Goal: Transaction & Acquisition: Download file/media

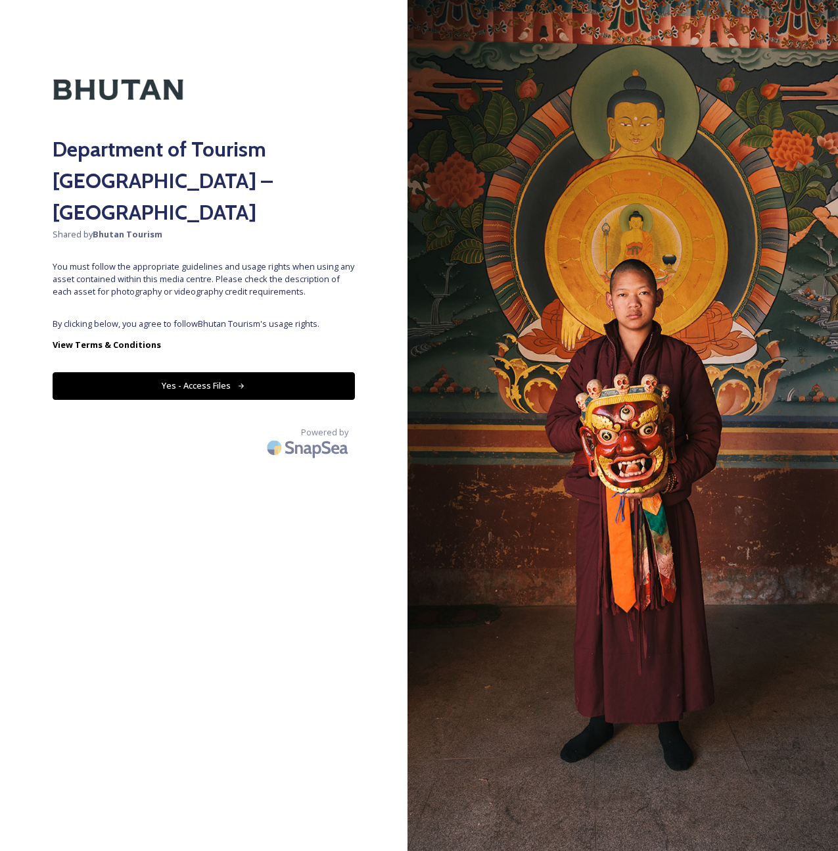
click at [261, 372] on button "Yes - Access Files" at bounding box center [204, 385] width 302 height 27
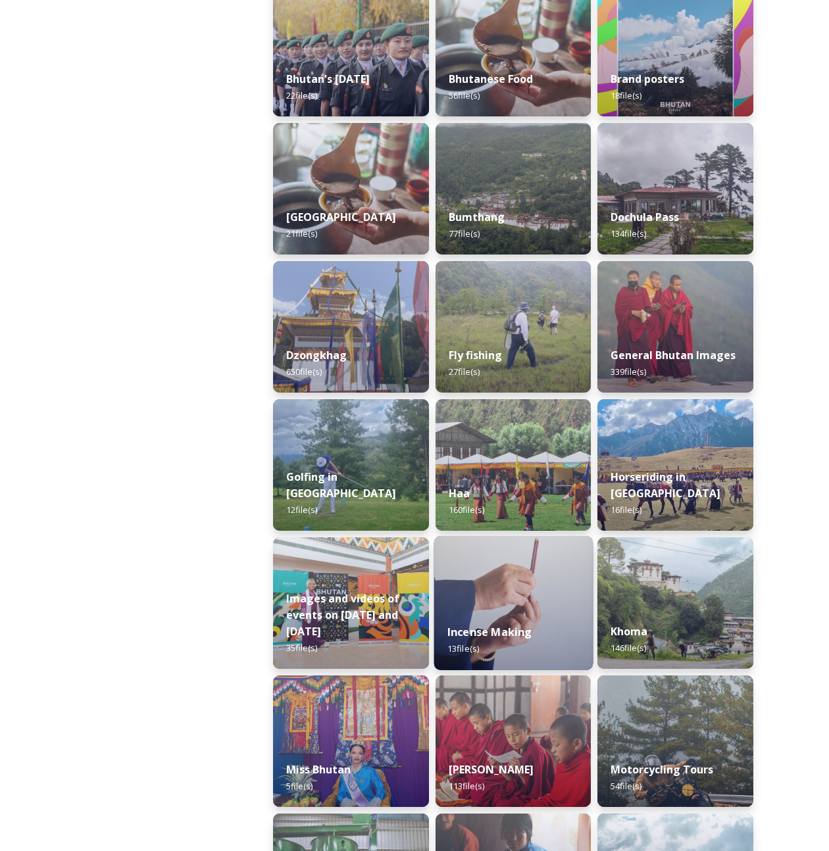
scroll to position [370, 0]
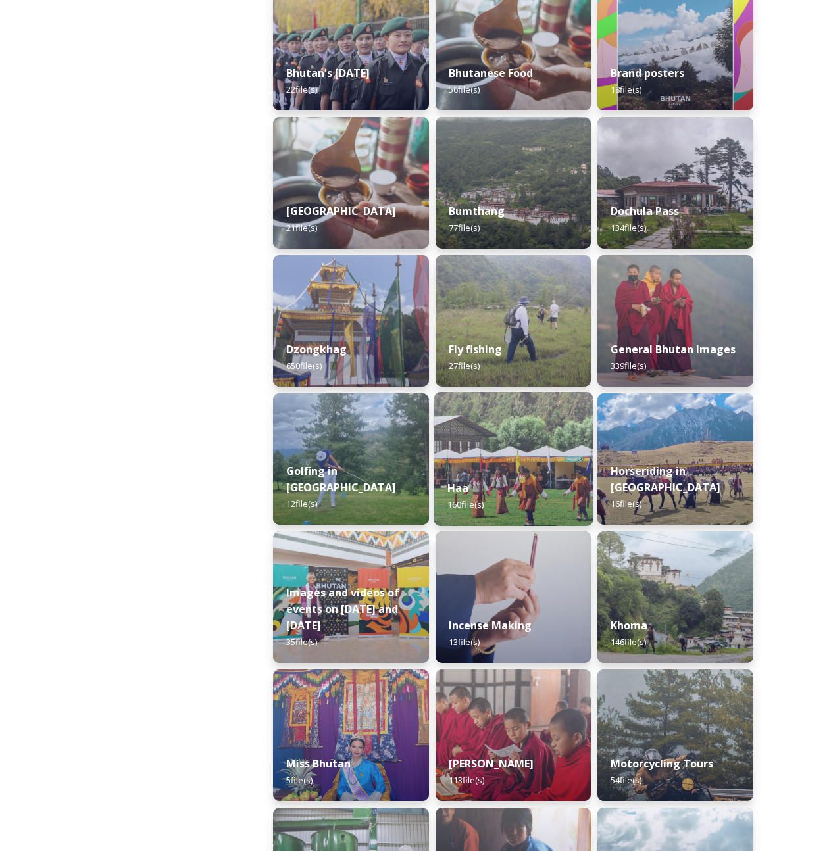
click at [506, 452] on img at bounding box center [512, 459] width 158 height 134
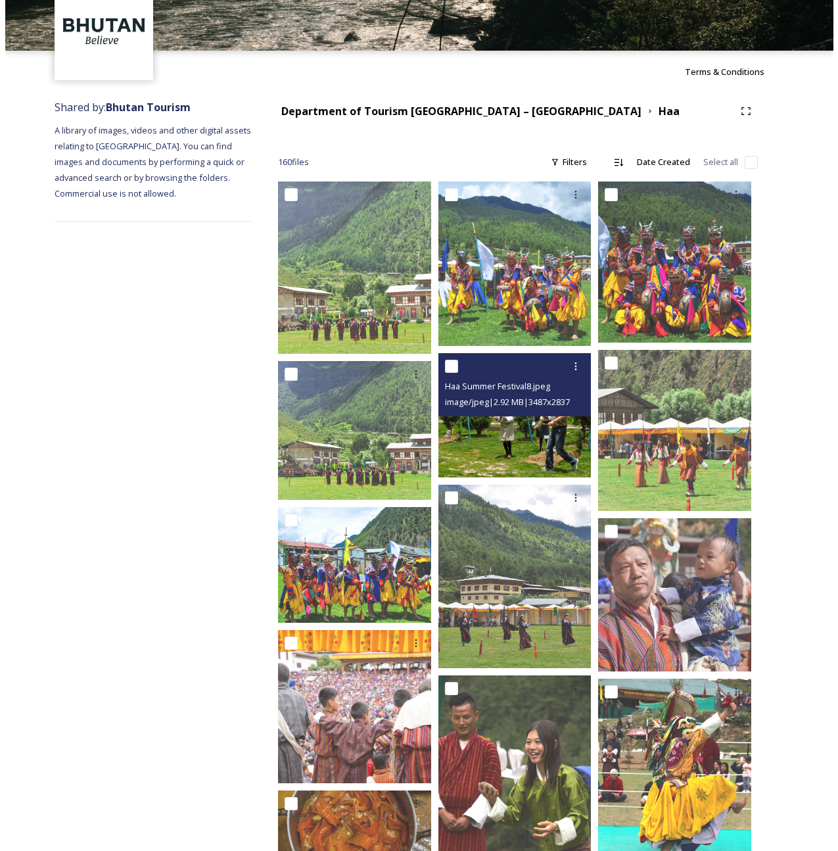
scroll to position [72, 0]
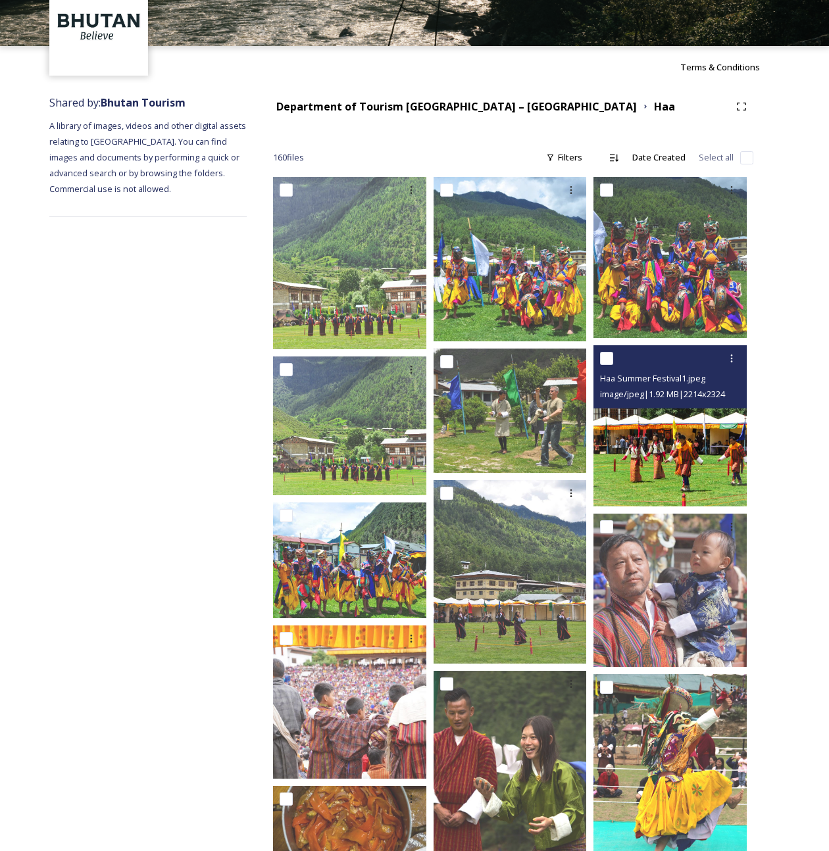
click at [657, 448] on img at bounding box center [669, 425] width 153 height 161
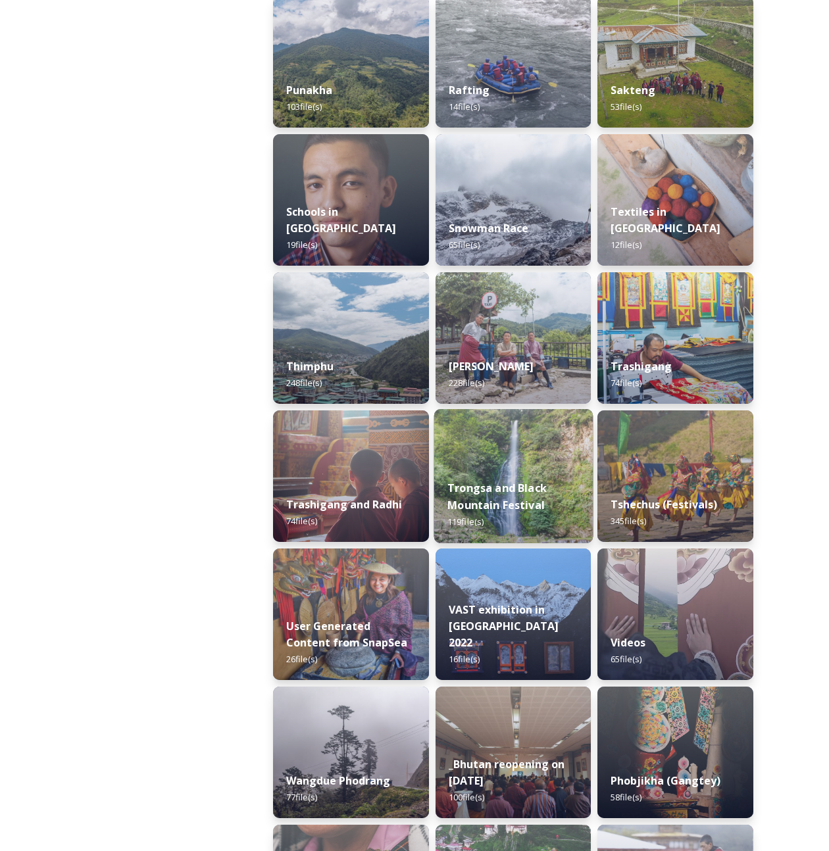
scroll to position [1431, 0]
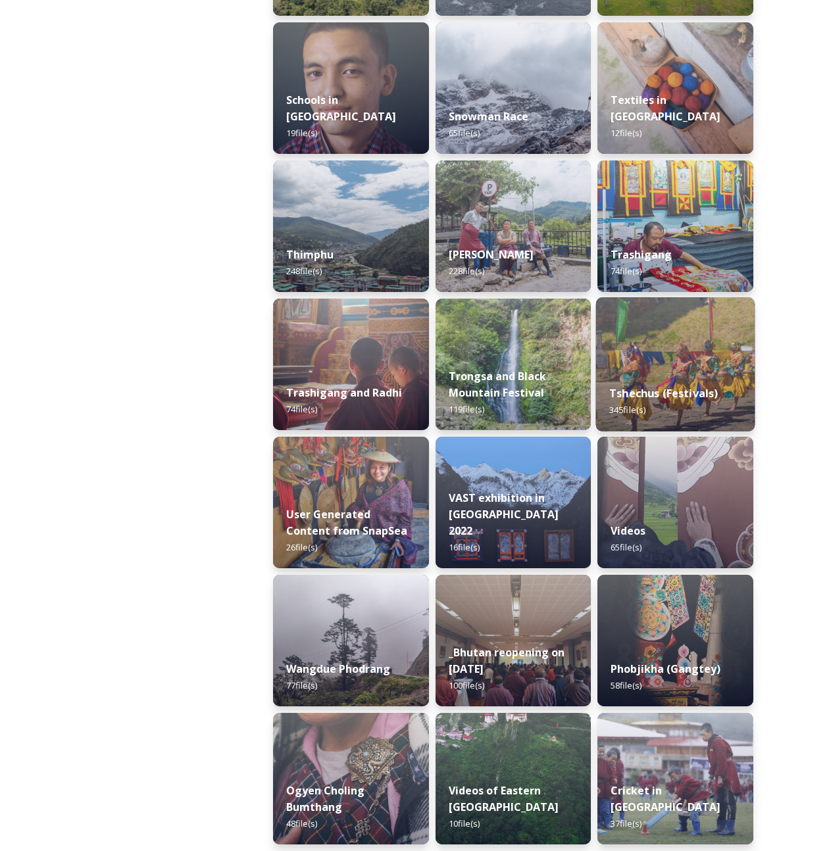
click at [698, 382] on div "Tshechus (Festivals) 345 file(s)" at bounding box center [675, 402] width 158 height 60
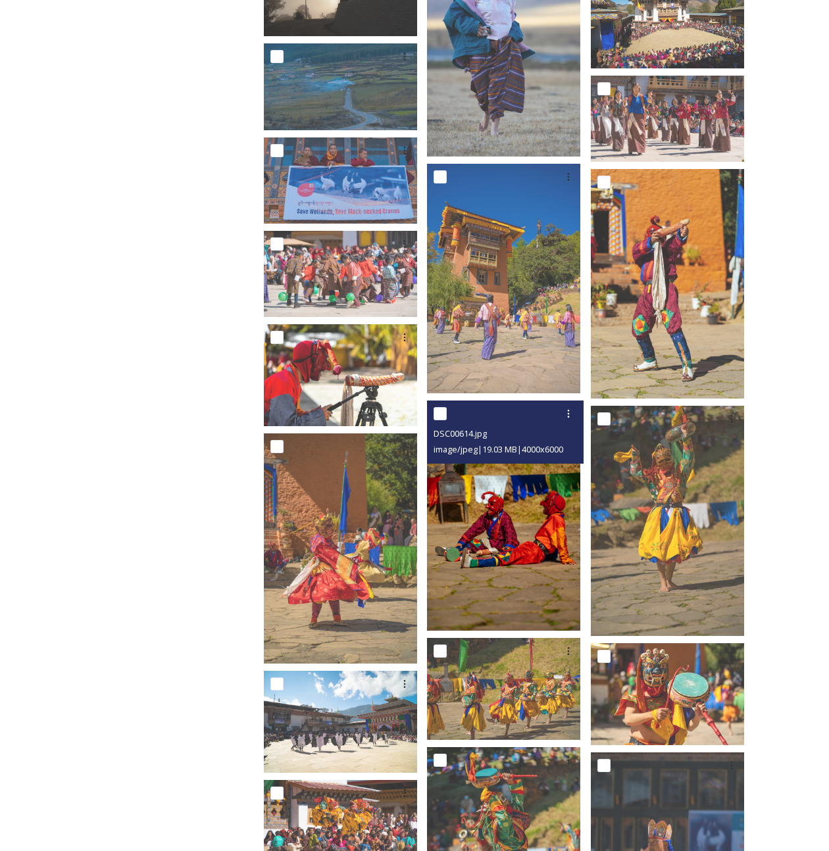
scroll to position [1337, 0]
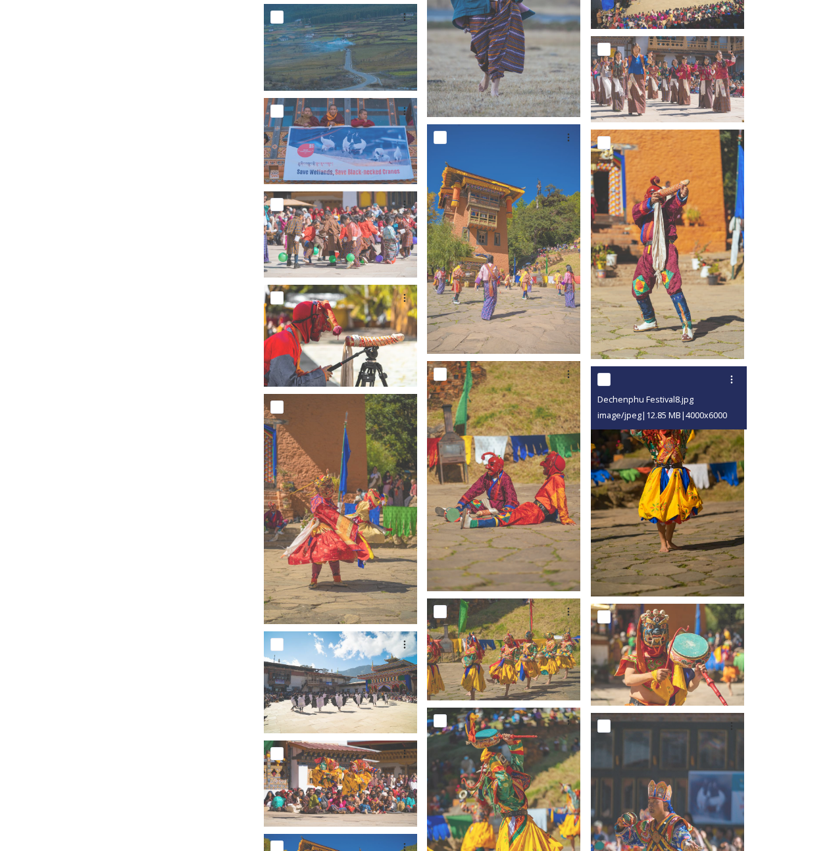
click at [710, 478] on img at bounding box center [667, 481] width 153 height 230
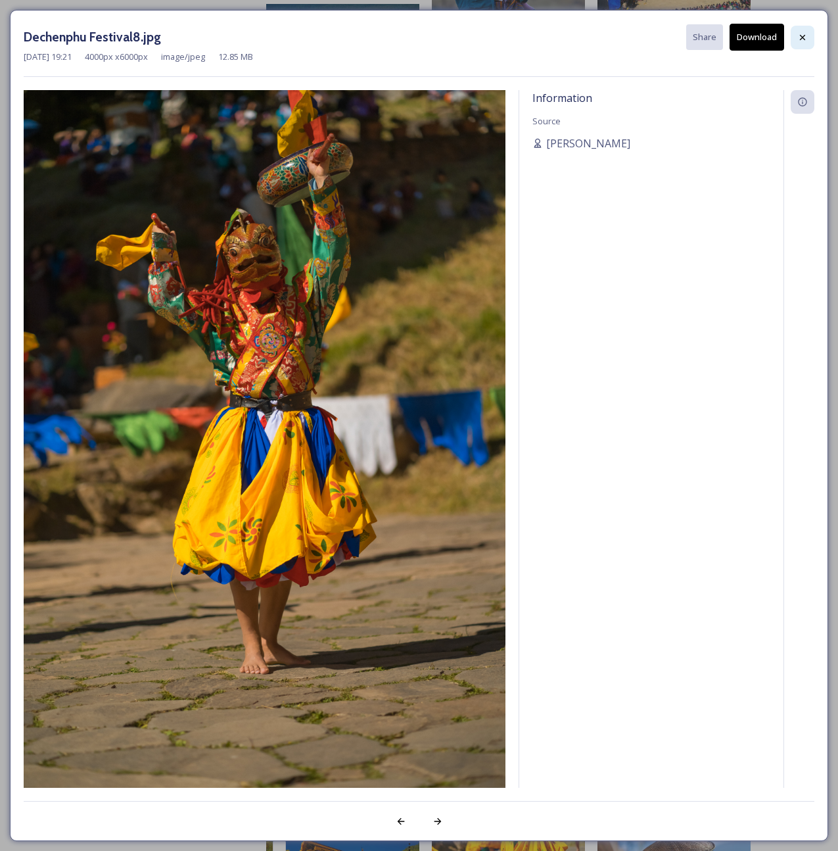
click at [814, 39] on div "Dechenphu Festival8.jpg Share Download [DATE] 19:21 4000 px x 6000 px image/jpe…" at bounding box center [419, 425] width 819 height 831
click at [798, 37] on icon at bounding box center [803, 37] width 11 height 11
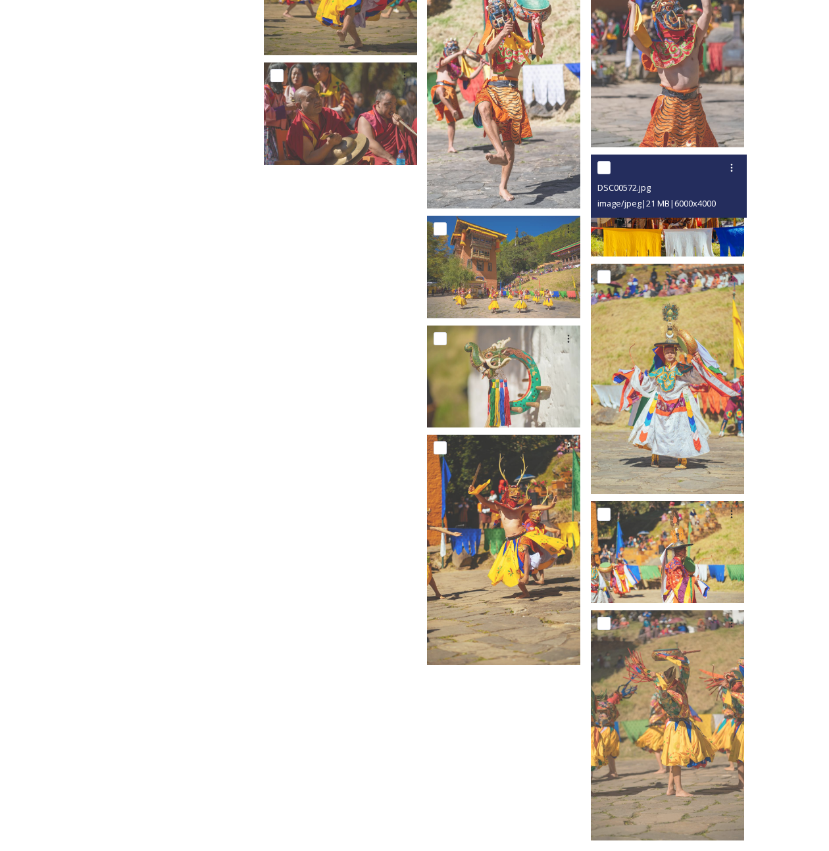
scroll to position [2701, 0]
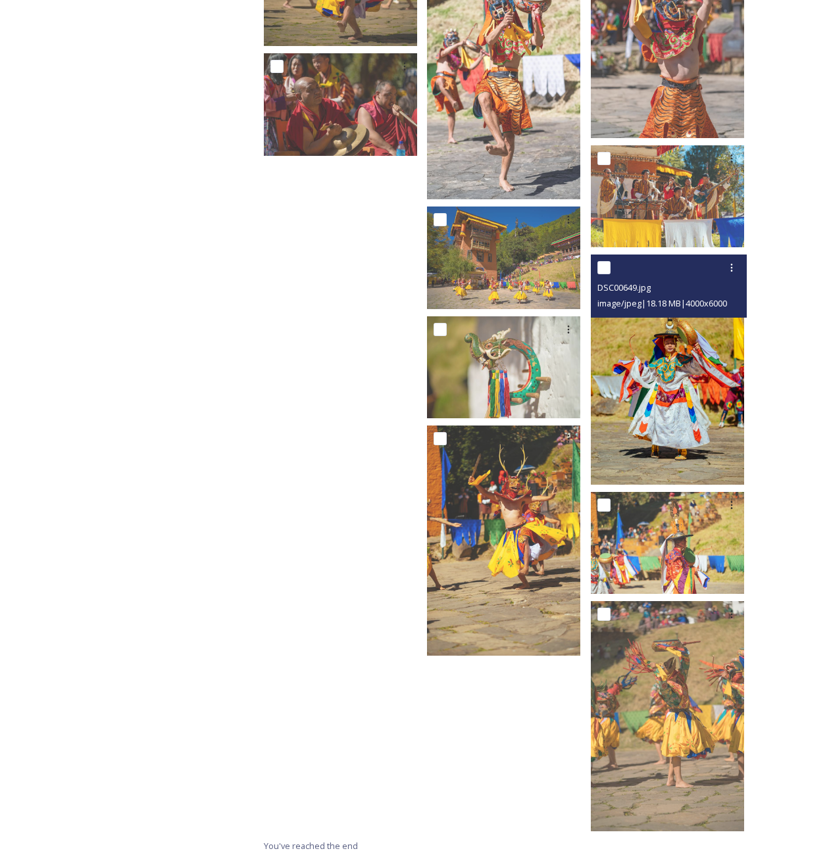
click at [683, 418] on img at bounding box center [667, 369] width 153 height 230
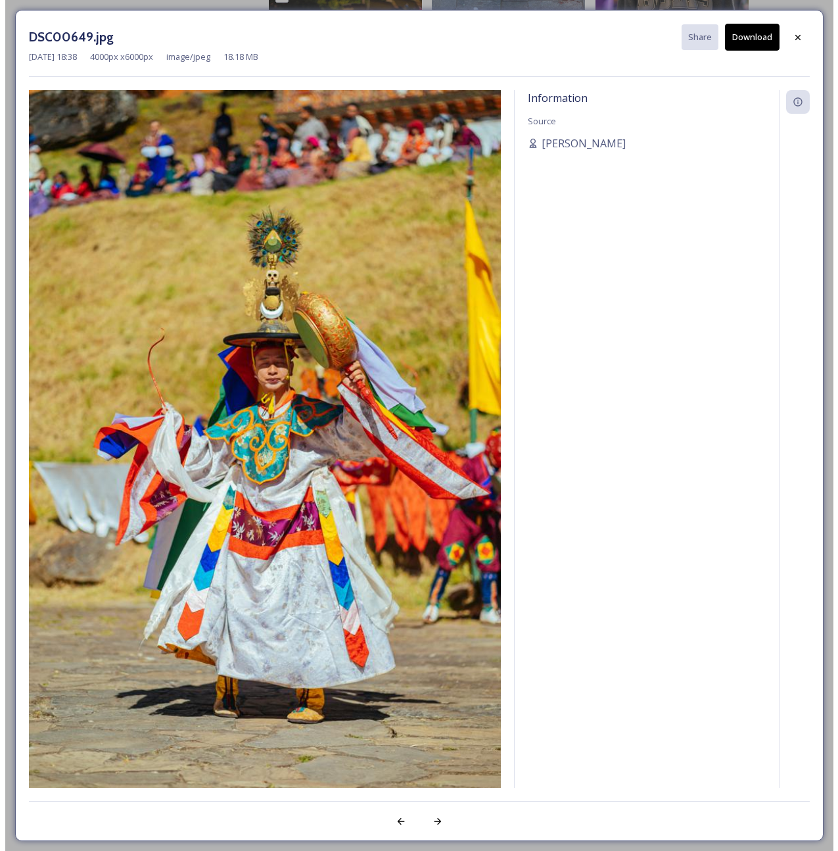
scroll to position [2525, 0]
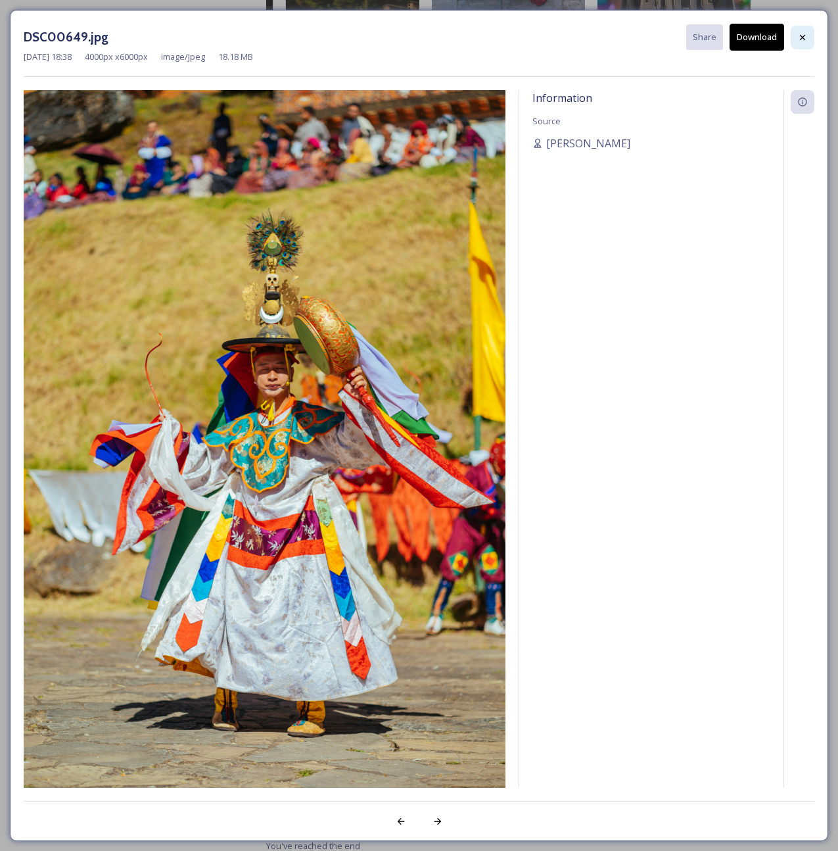
click at [810, 37] on div at bounding box center [803, 38] width 24 height 24
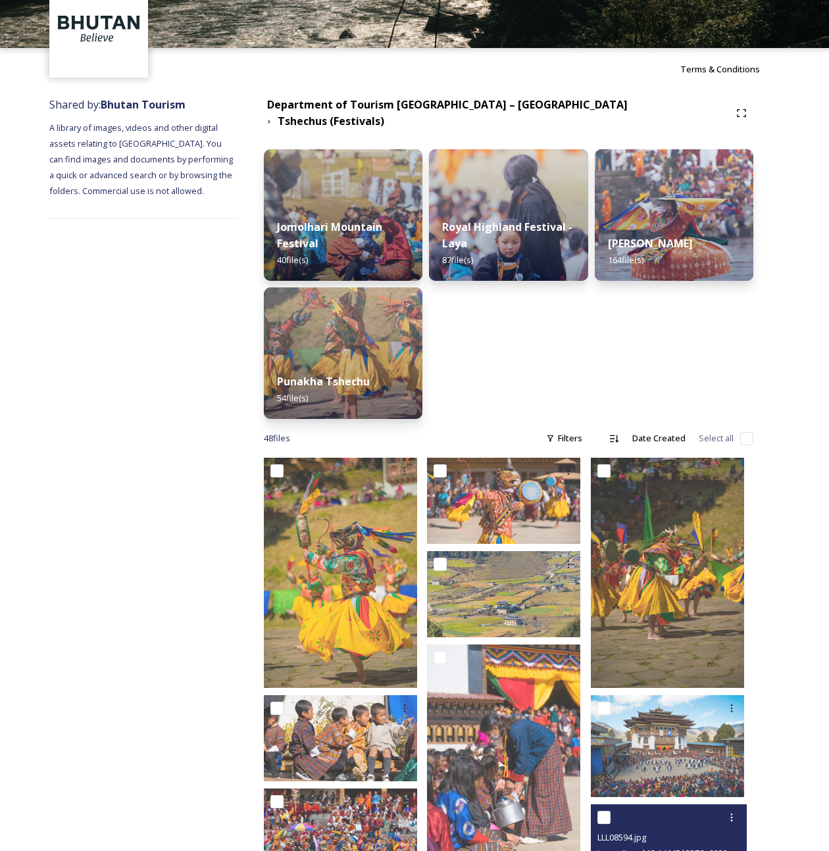
scroll to position [0, 0]
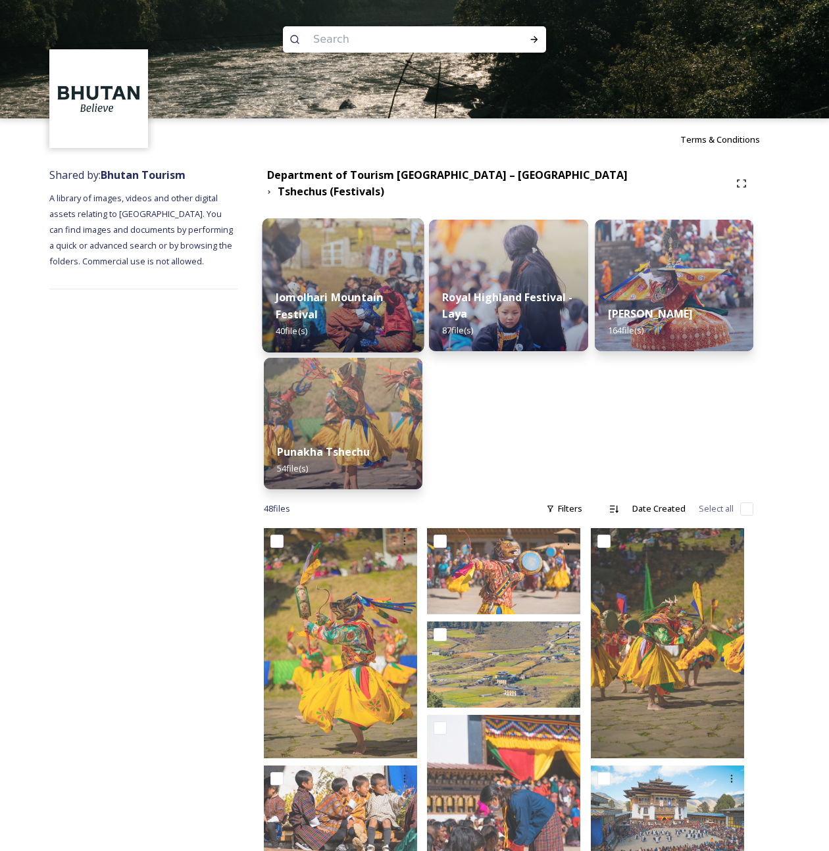
click at [343, 278] on div "Jomolhari Mountain Festival 40 file(s)" at bounding box center [343, 314] width 162 height 76
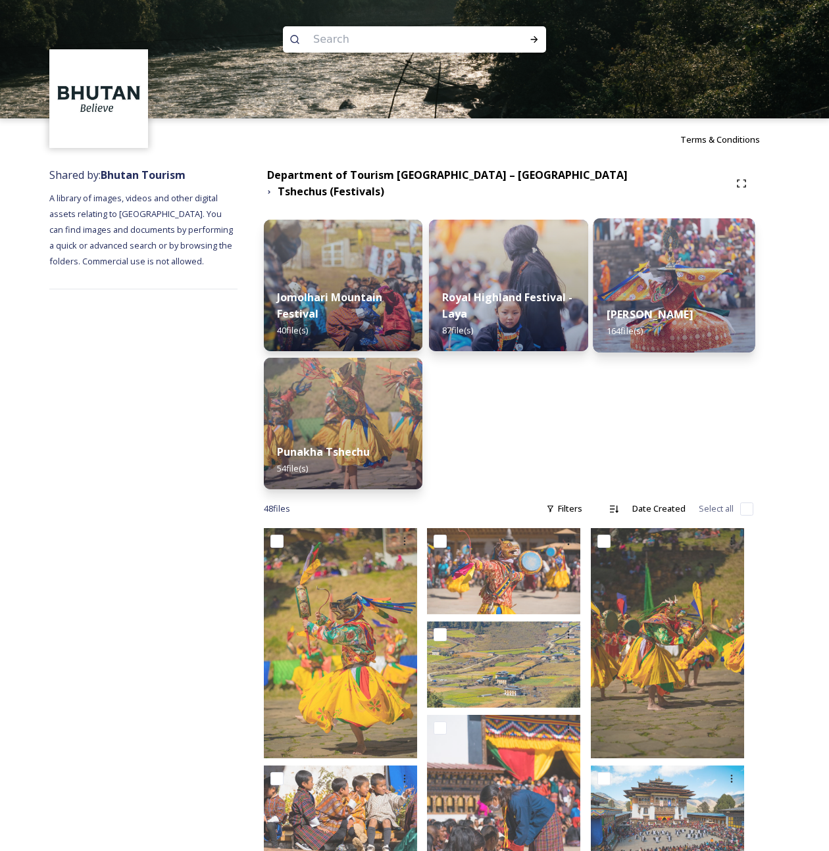
click at [694, 278] on img at bounding box center [673, 285] width 162 height 134
click at [692, 312] on strong "[PERSON_NAME]" at bounding box center [649, 314] width 87 height 14
click at [649, 293] on div "Thimphu Tshechu 164 file(s)" at bounding box center [673, 323] width 162 height 60
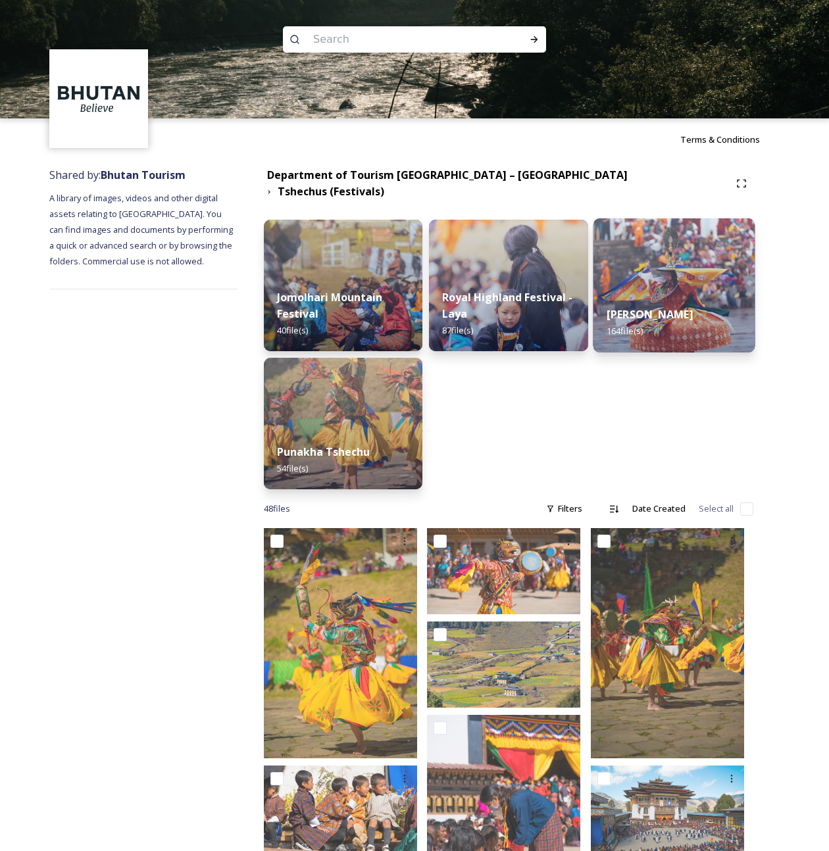
click at [667, 293] on div "Thimphu Tshechu 164 file(s)" at bounding box center [673, 323] width 162 height 60
click at [712, 398] on div "Thimphu Tshechu 164 file(s)" at bounding box center [673, 355] width 158 height 270
click at [681, 307] on strong "[PERSON_NAME]" at bounding box center [649, 314] width 87 height 14
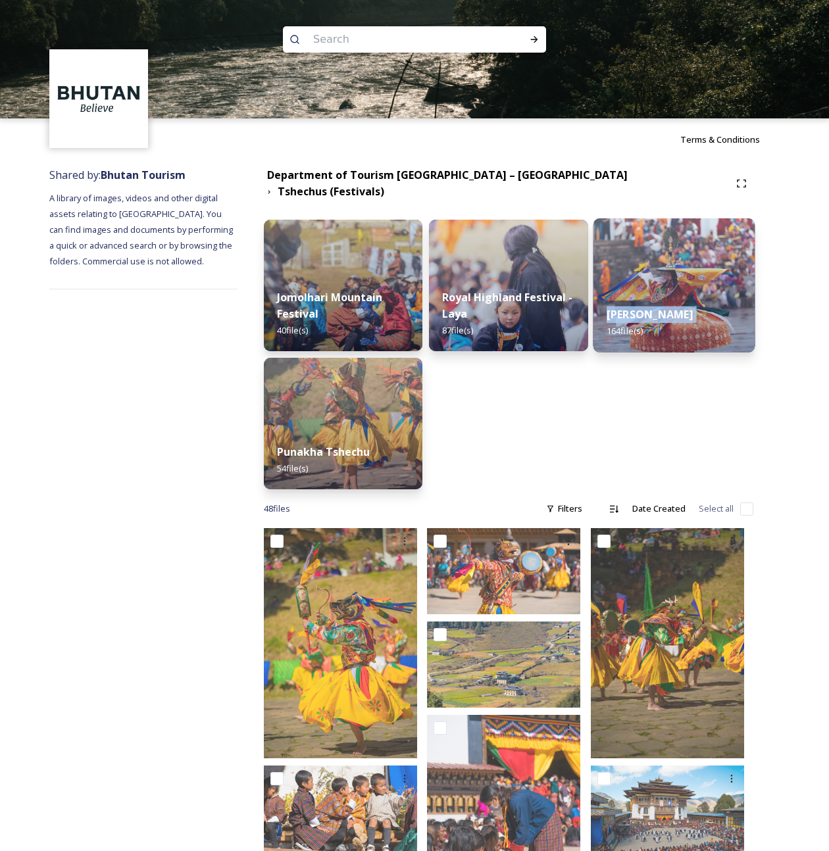
click at [681, 307] on strong "[PERSON_NAME]" at bounding box center [649, 314] width 87 height 14
click at [714, 266] on img at bounding box center [673, 285] width 162 height 134
click at [709, 412] on div "Thimphu Tshechu 164 file(s)" at bounding box center [673, 355] width 158 height 270
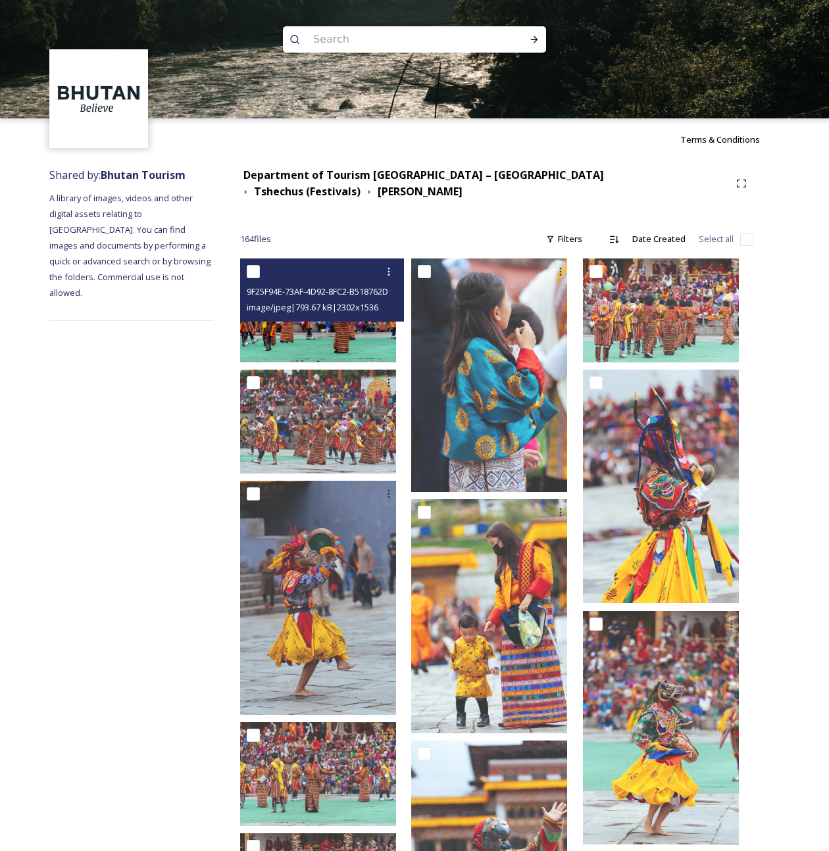
click at [361, 329] on img at bounding box center [318, 310] width 156 height 104
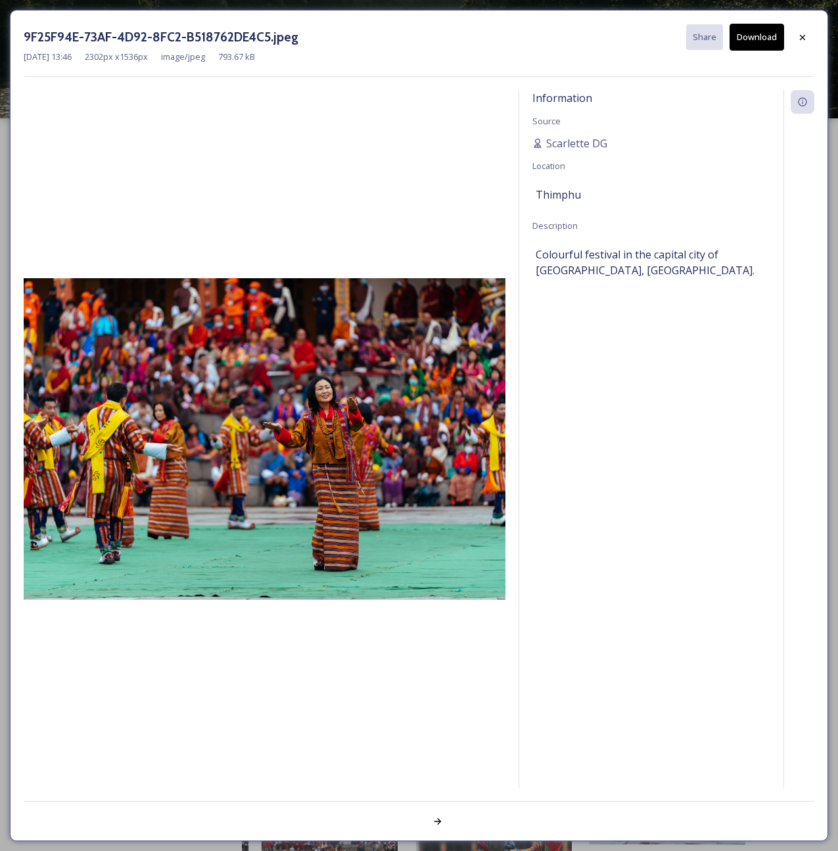
click at [757, 41] on button "Download" at bounding box center [757, 37] width 55 height 27
click at [805, 41] on icon at bounding box center [803, 37] width 11 height 11
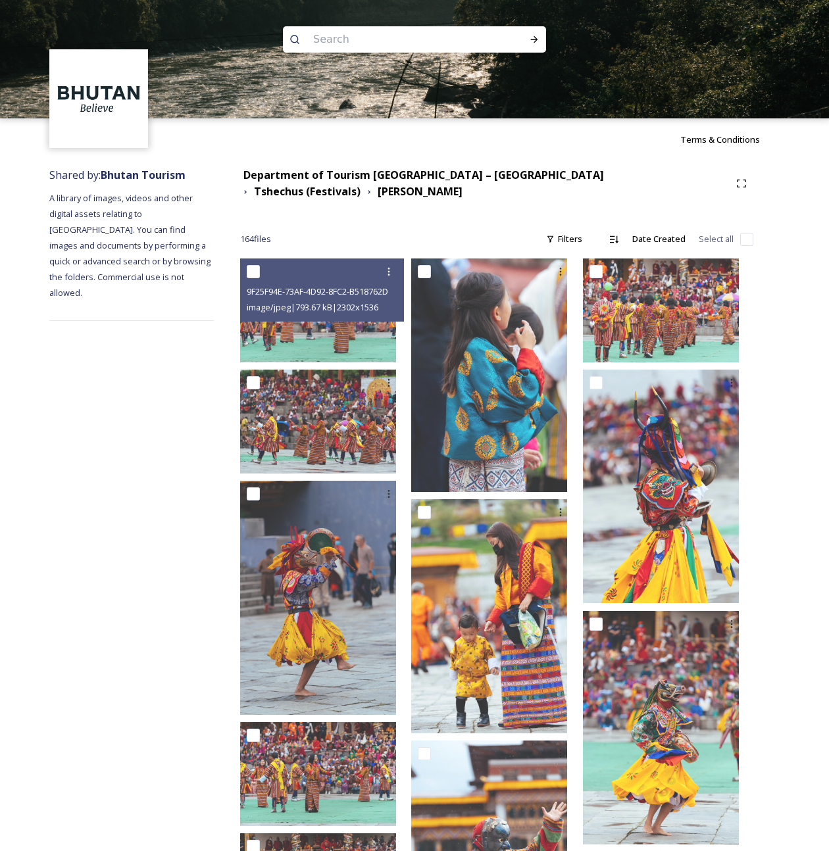
click at [804, 41] on img at bounding box center [414, 59] width 829 height 118
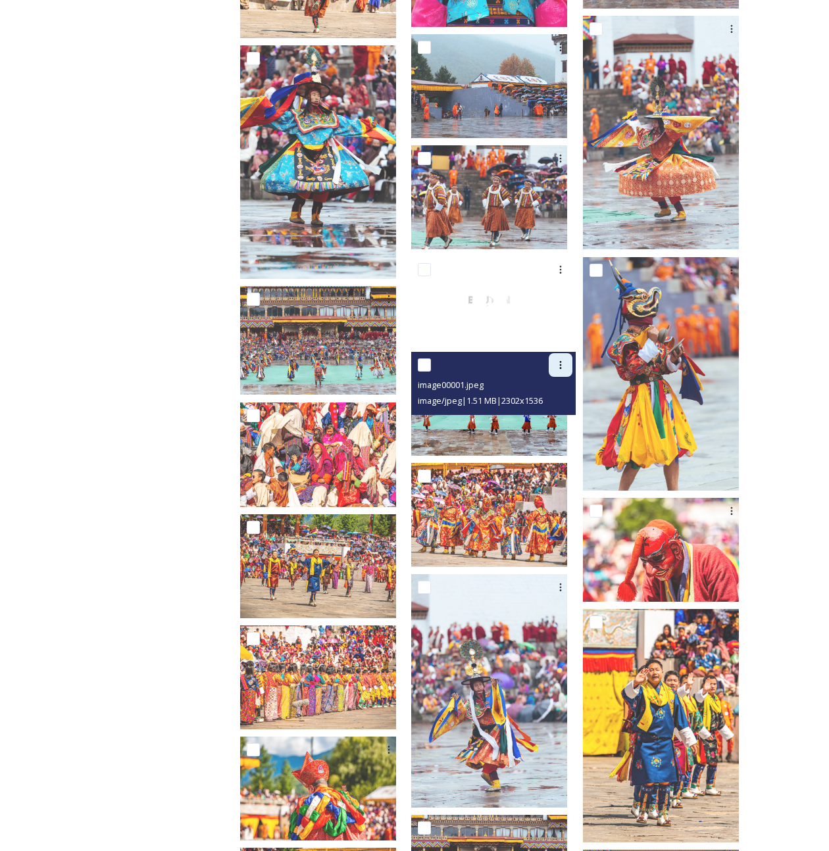
scroll to position [3389, 0]
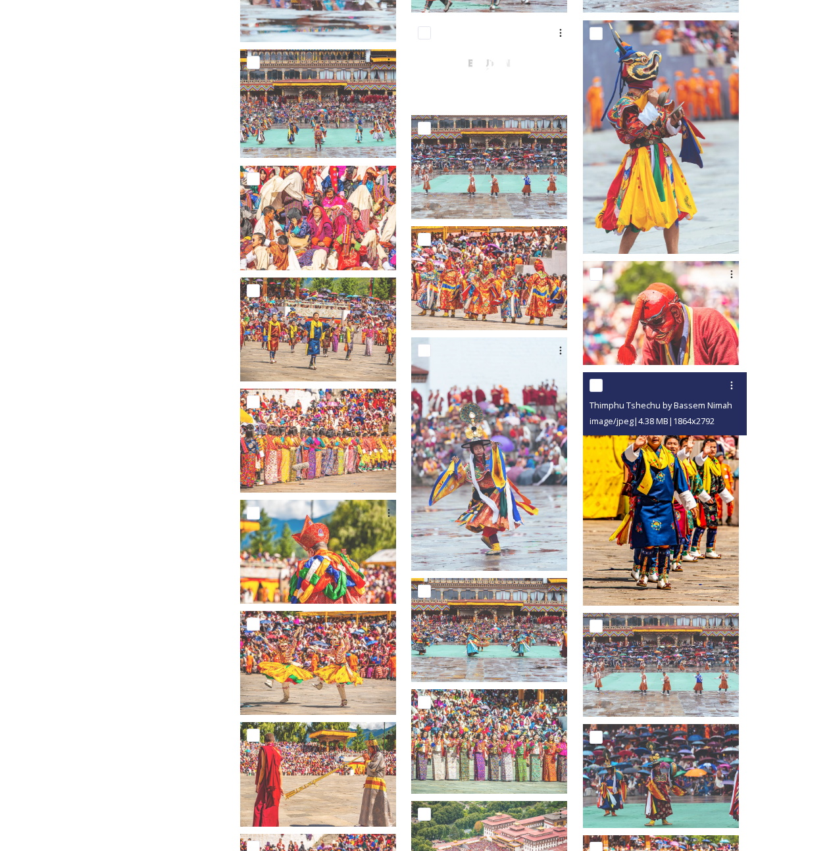
click at [646, 529] on img at bounding box center [661, 488] width 156 height 233
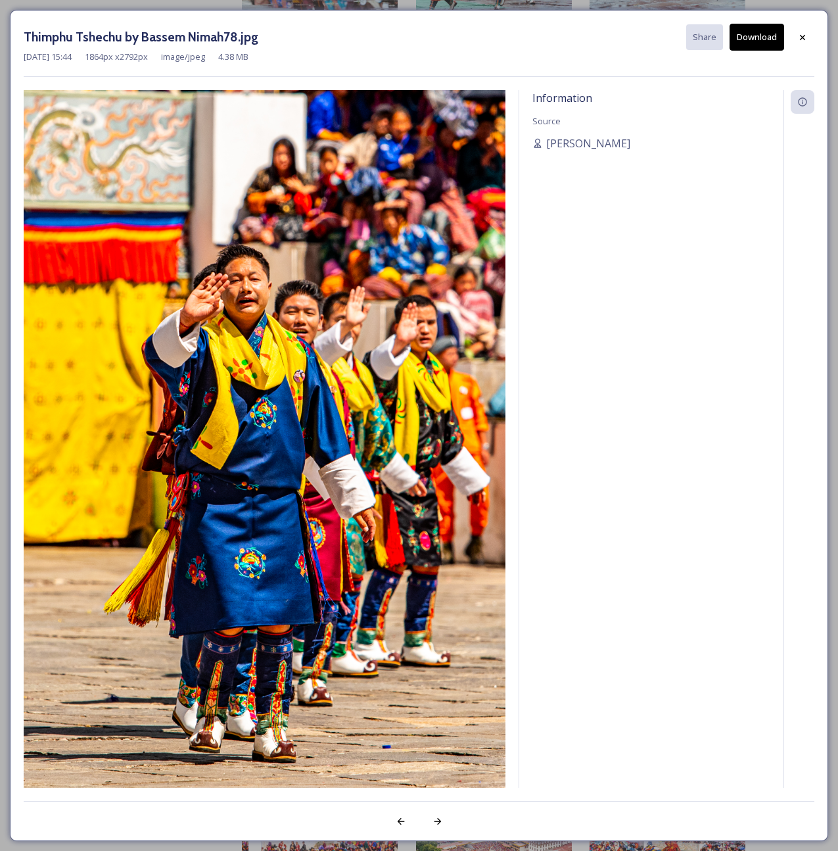
click at [771, 37] on button "Download" at bounding box center [757, 37] width 55 height 27
click at [802, 36] on icon at bounding box center [802, 36] width 5 height 5
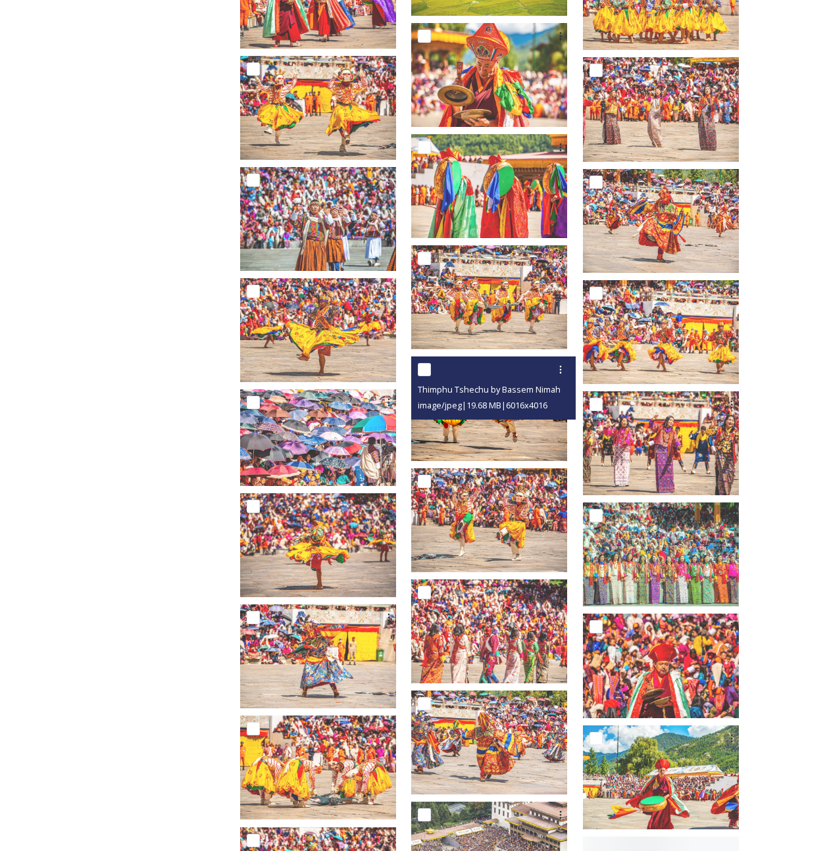
scroll to position [4280, 0]
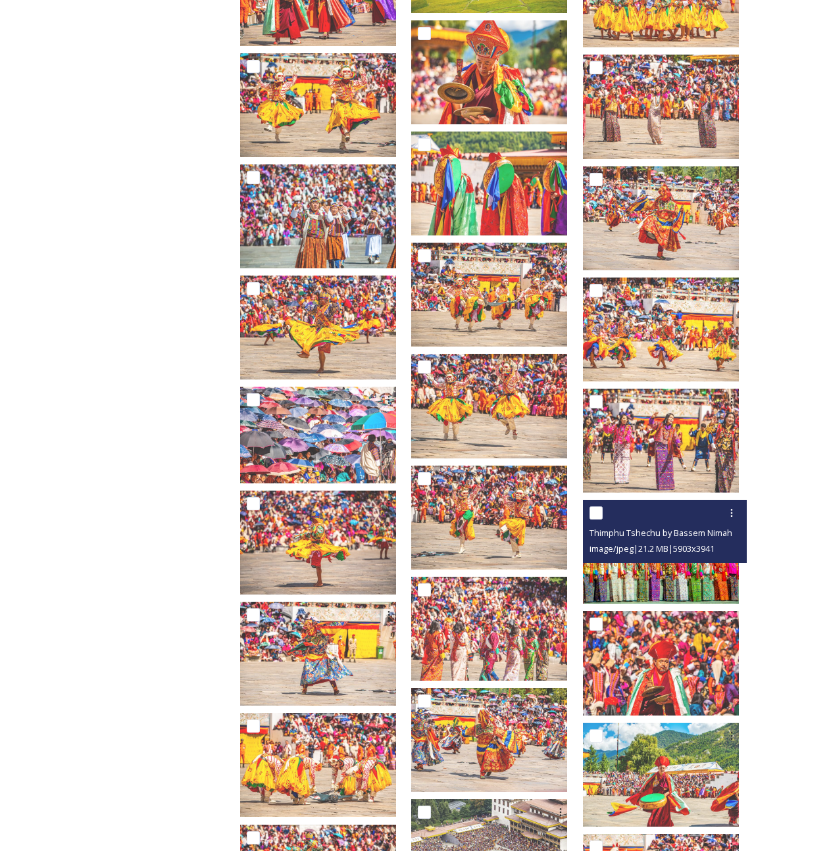
click at [661, 585] on img at bounding box center [661, 552] width 156 height 104
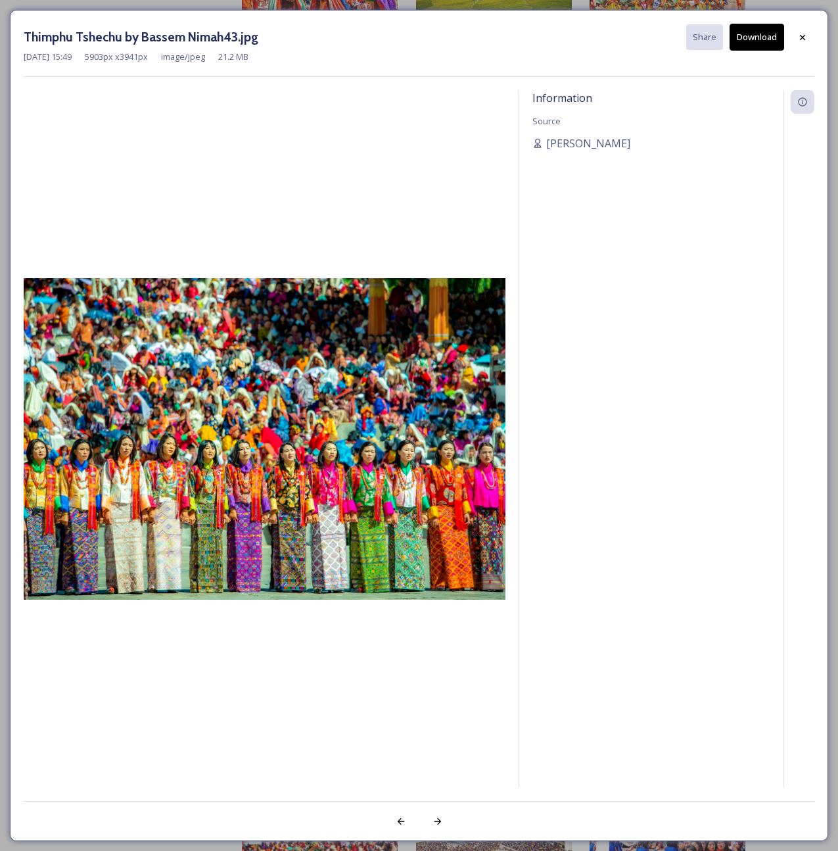
click at [803, 32] on icon at bounding box center [803, 37] width 11 height 11
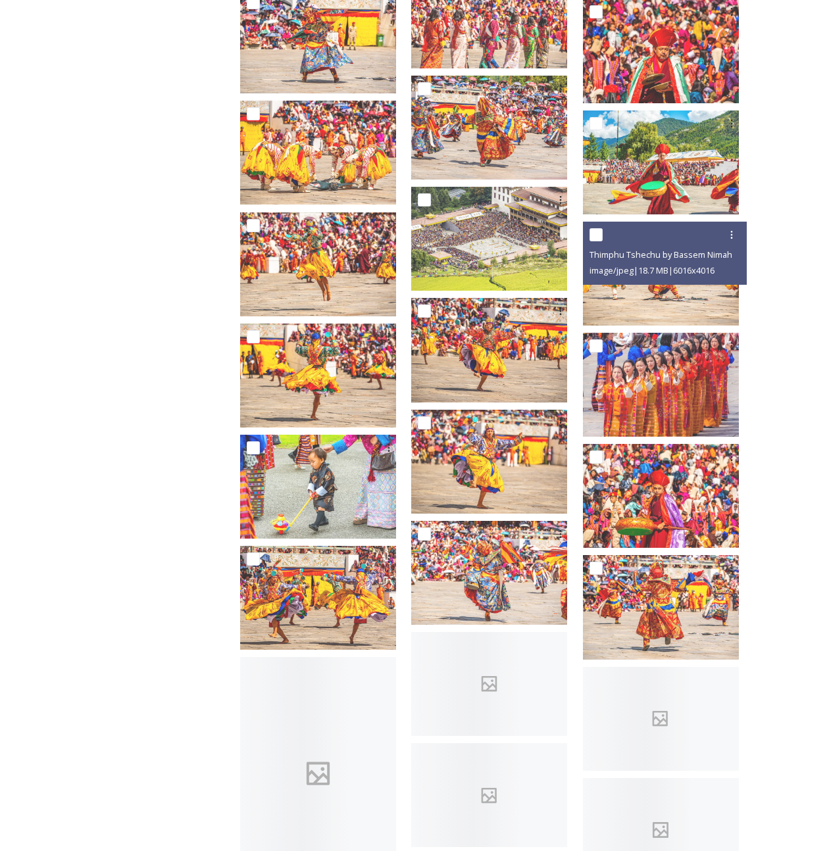
scroll to position [4917, 0]
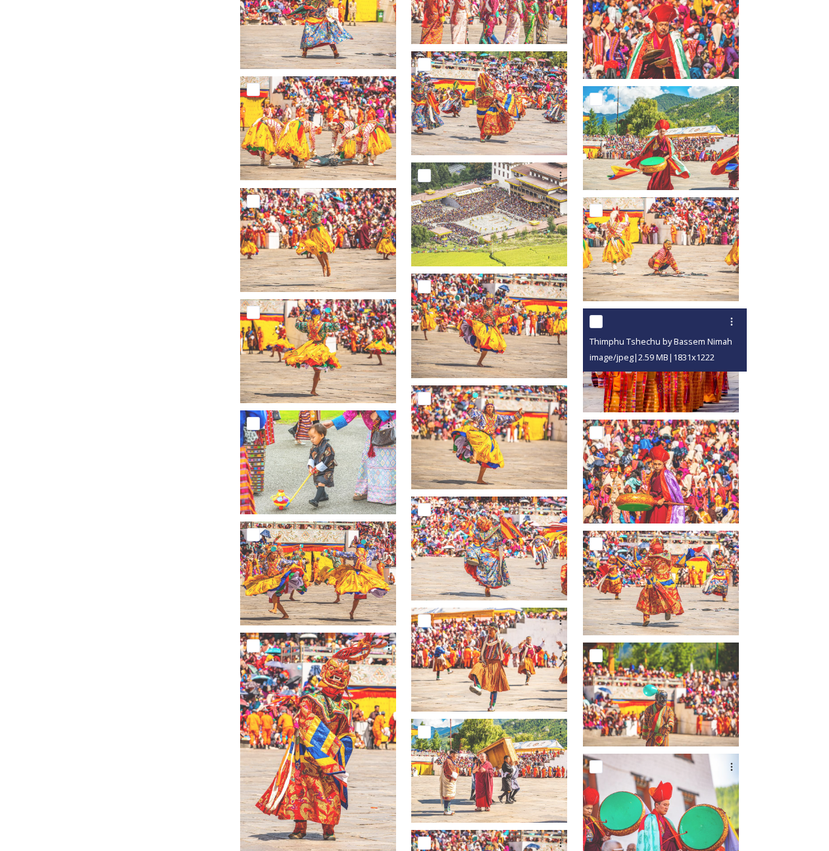
click at [650, 399] on img at bounding box center [661, 360] width 156 height 104
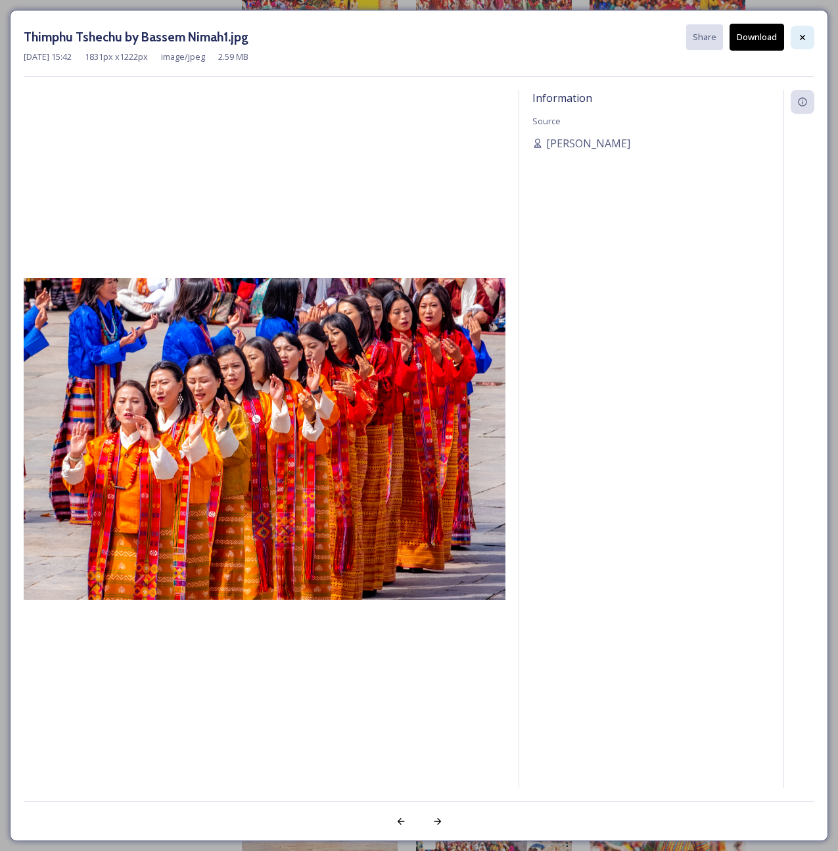
click at [804, 36] on icon at bounding box center [802, 36] width 5 height 5
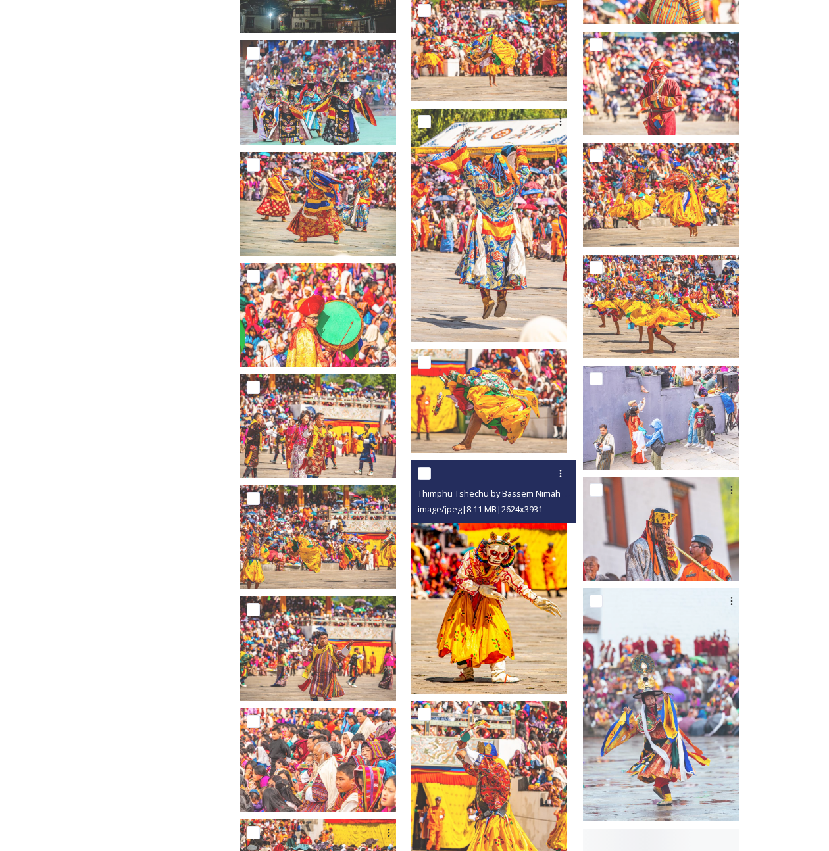
scroll to position [5879, 0]
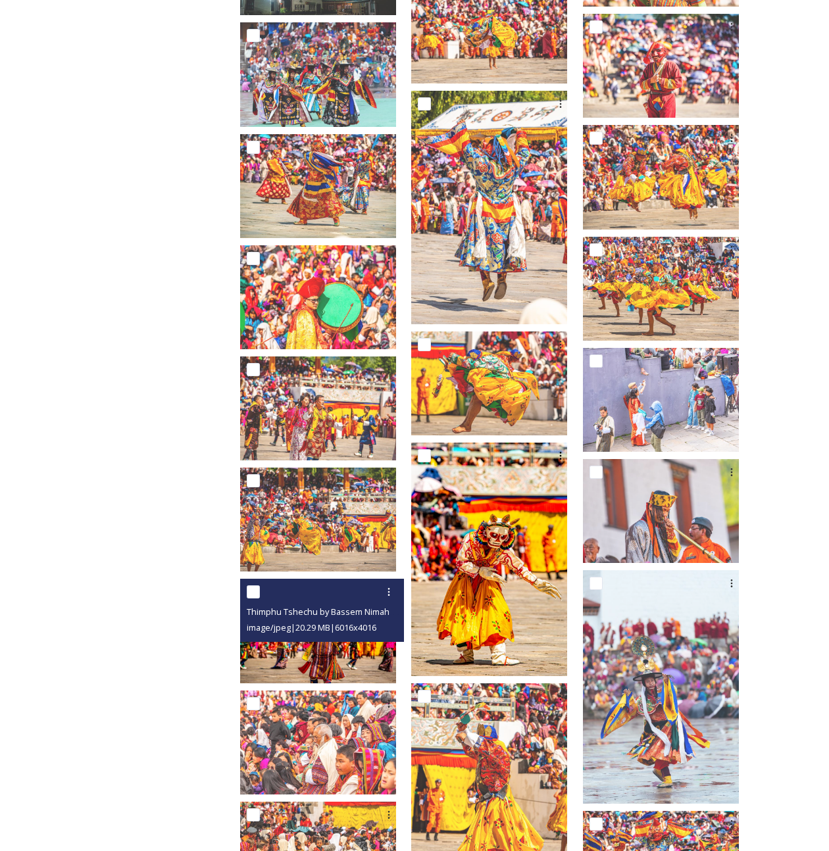
click at [356, 667] on img at bounding box center [318, 631] width 156 height 104
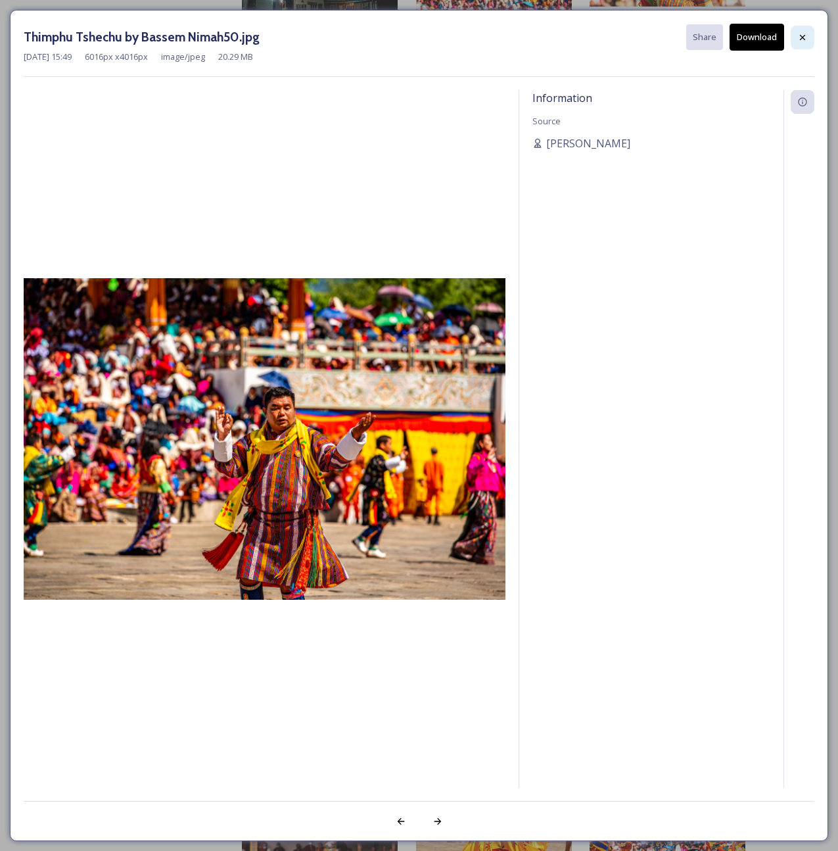
click at [799, 36] on icon at bounding box center [803, 37] width 11 height 11
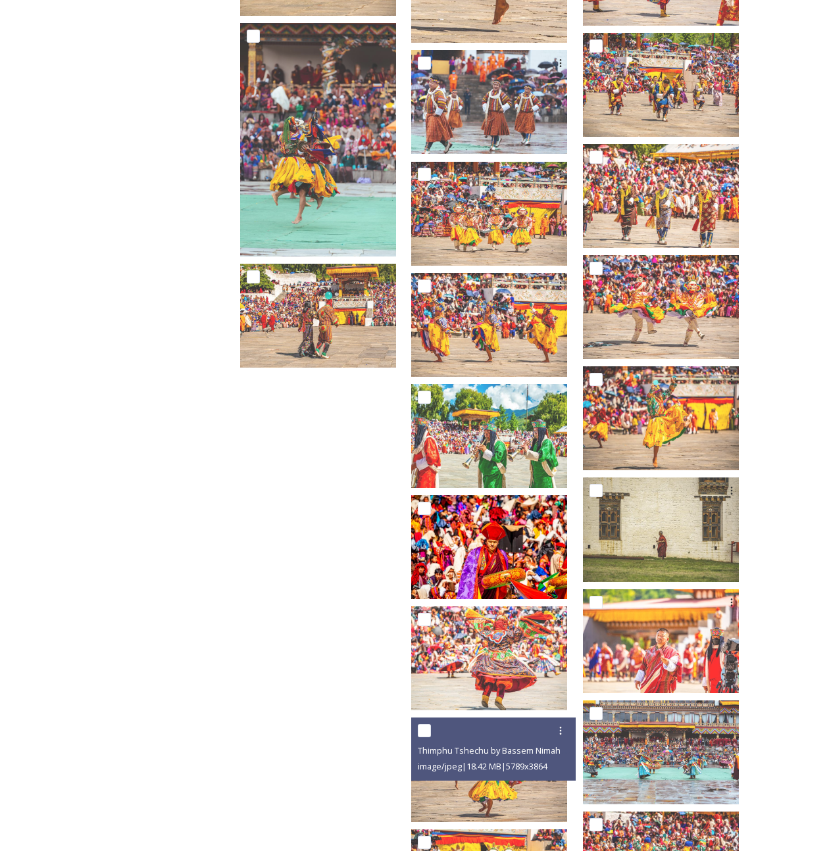
scroll to position [6571, 0]
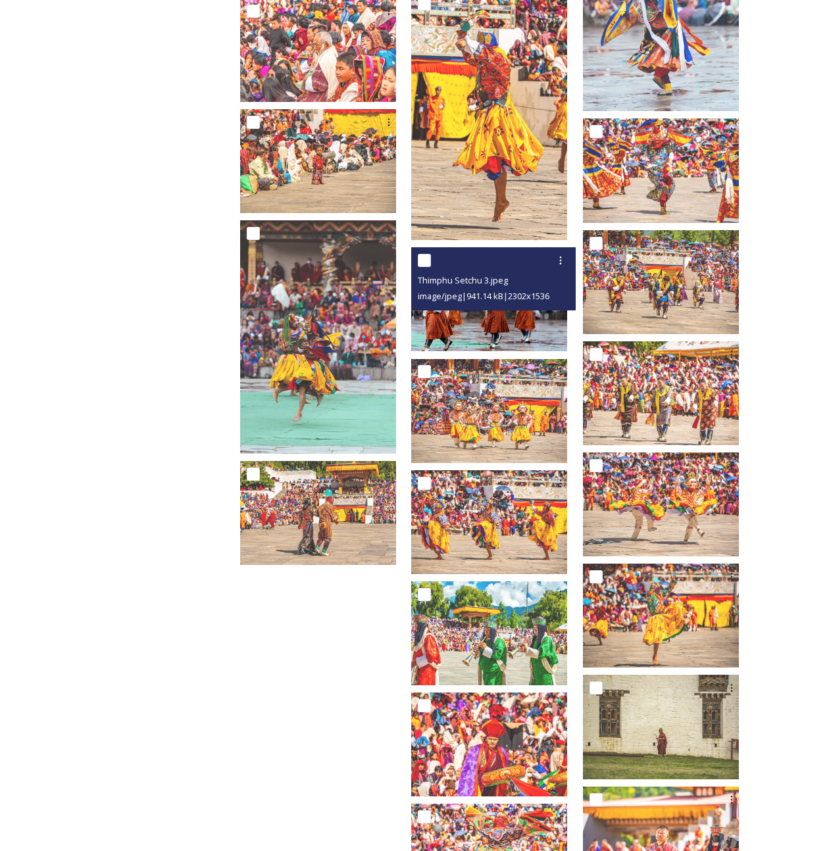
click at [529, 327] on img at bounding box center [489, 299] width 156 height 104
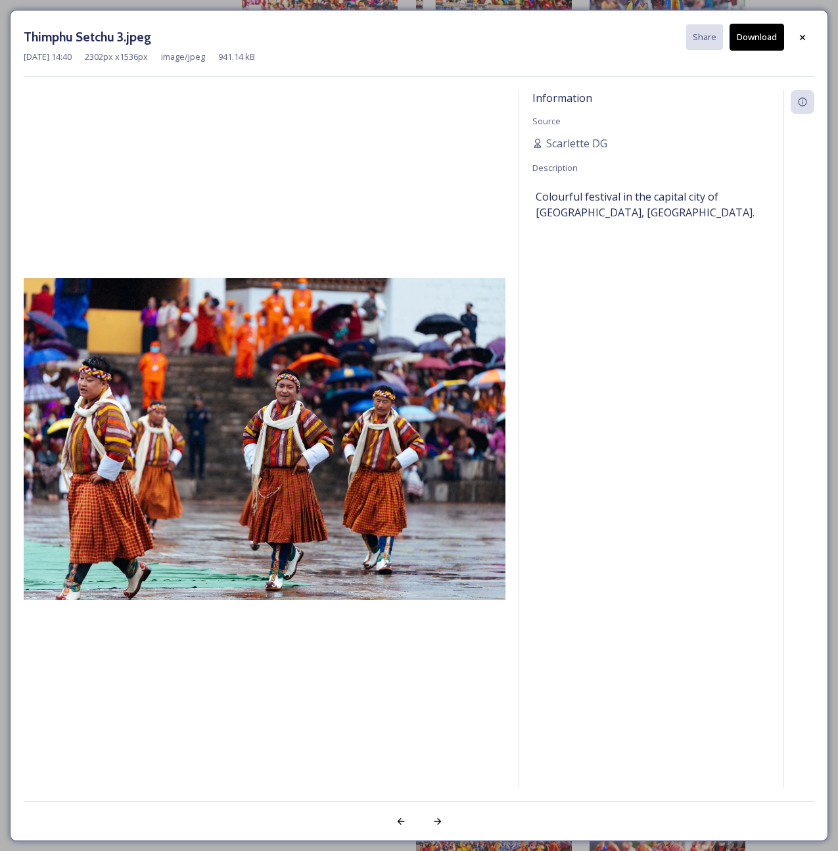
click at [763, 39] on button "Download" at bounding box center [757, 37] width 55 height 27
click at [756, 40] on button "Download" at bounding box center [757, 37] width 55 height 27
click at [803, 37] on icon at bounding box center [802, 36] width 5 height 5
